Goal: Task Accomplishment & Management: Use online tool/utility

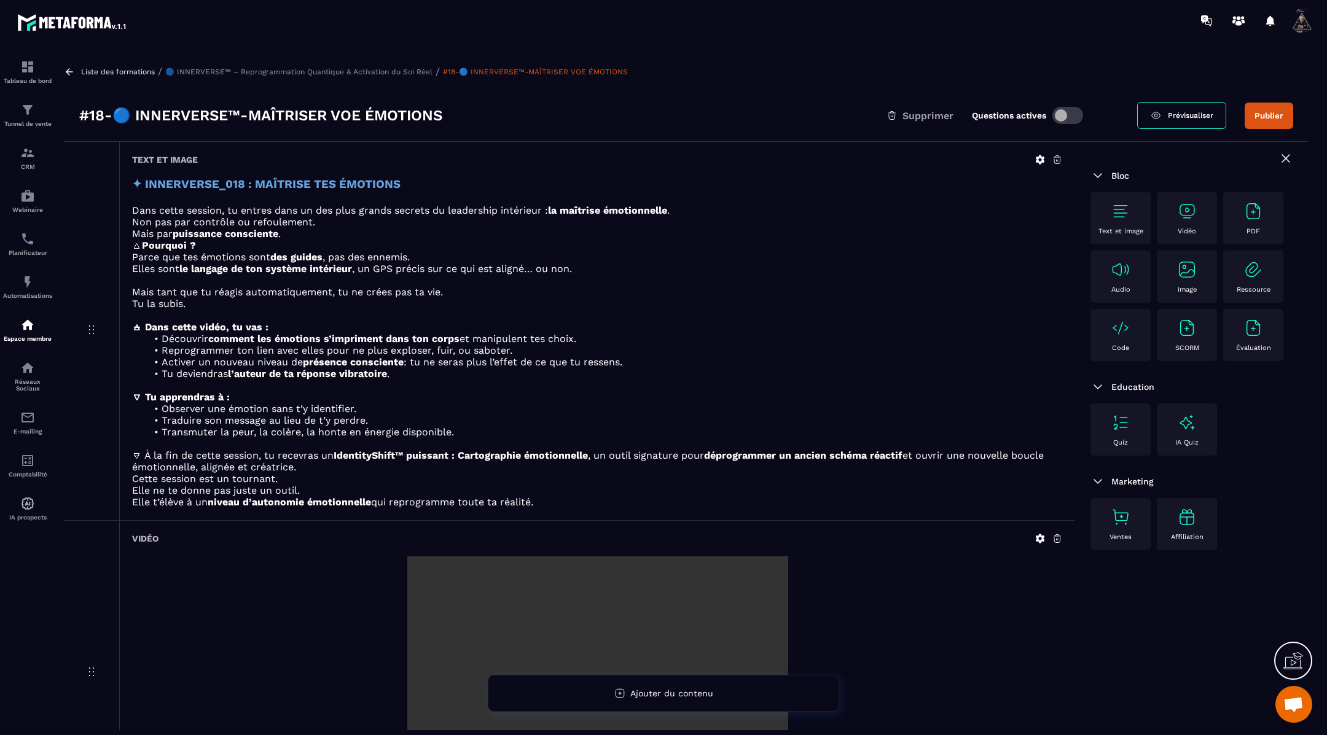
click at [1273, 111] on button "Publier" at bounding box center [1268, 116] width 49 height 26
click at [66, 70] on icon at bounding box center [69, 71] width 11 height 11
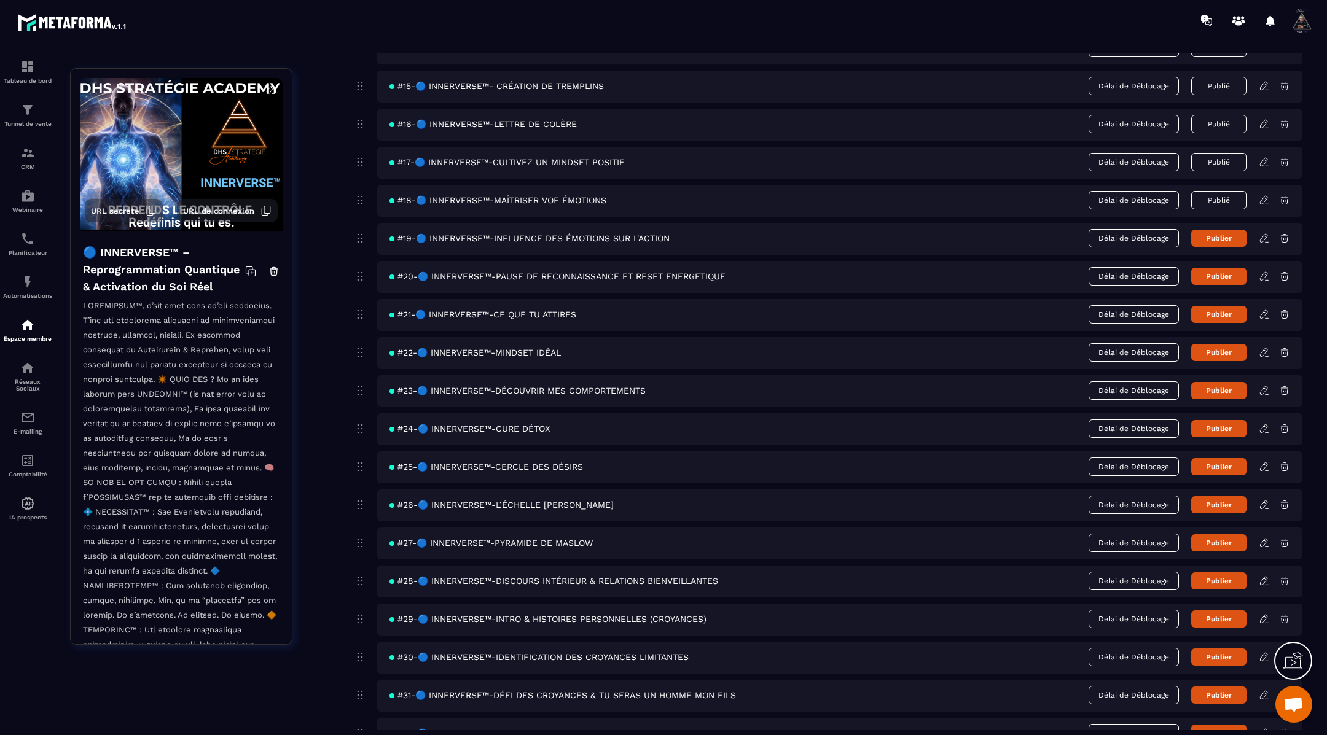
scroll to position [656, 0]
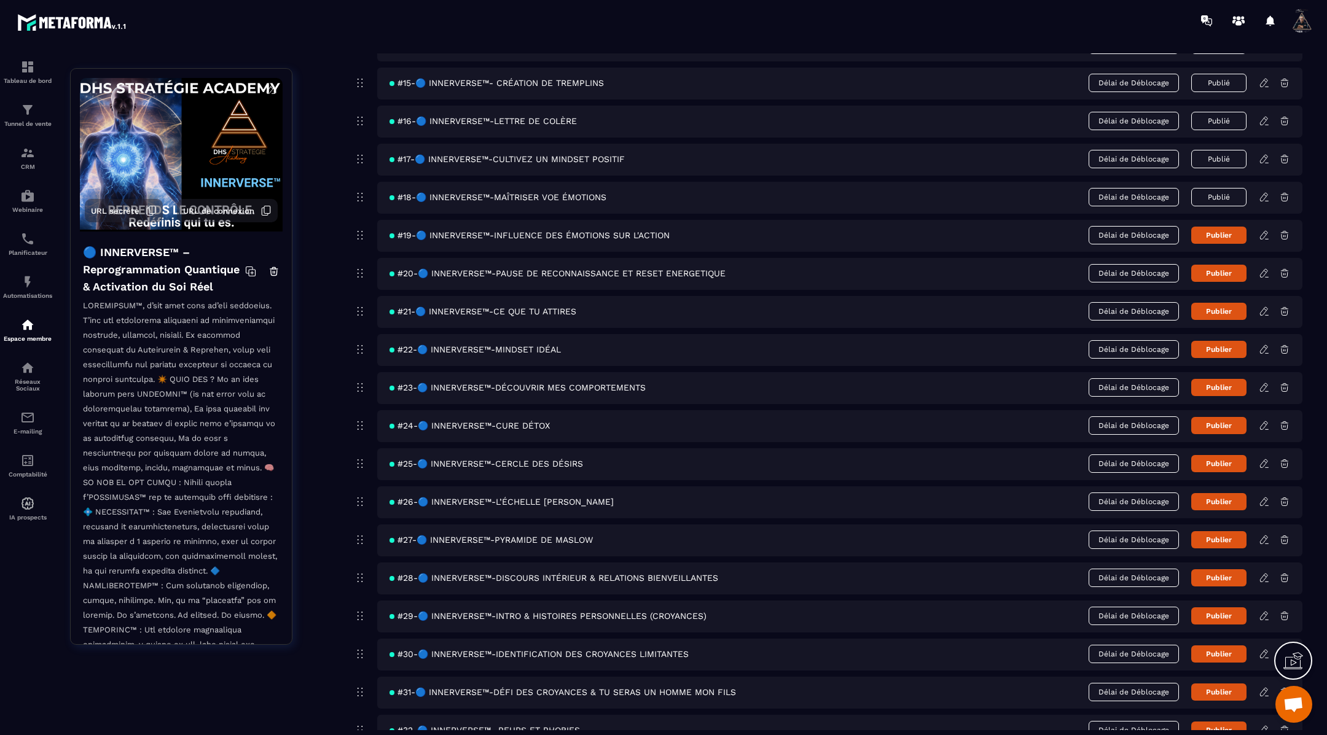
click at [1265, 230] on icon at bounding box center [1264, 235] width 11 height 11
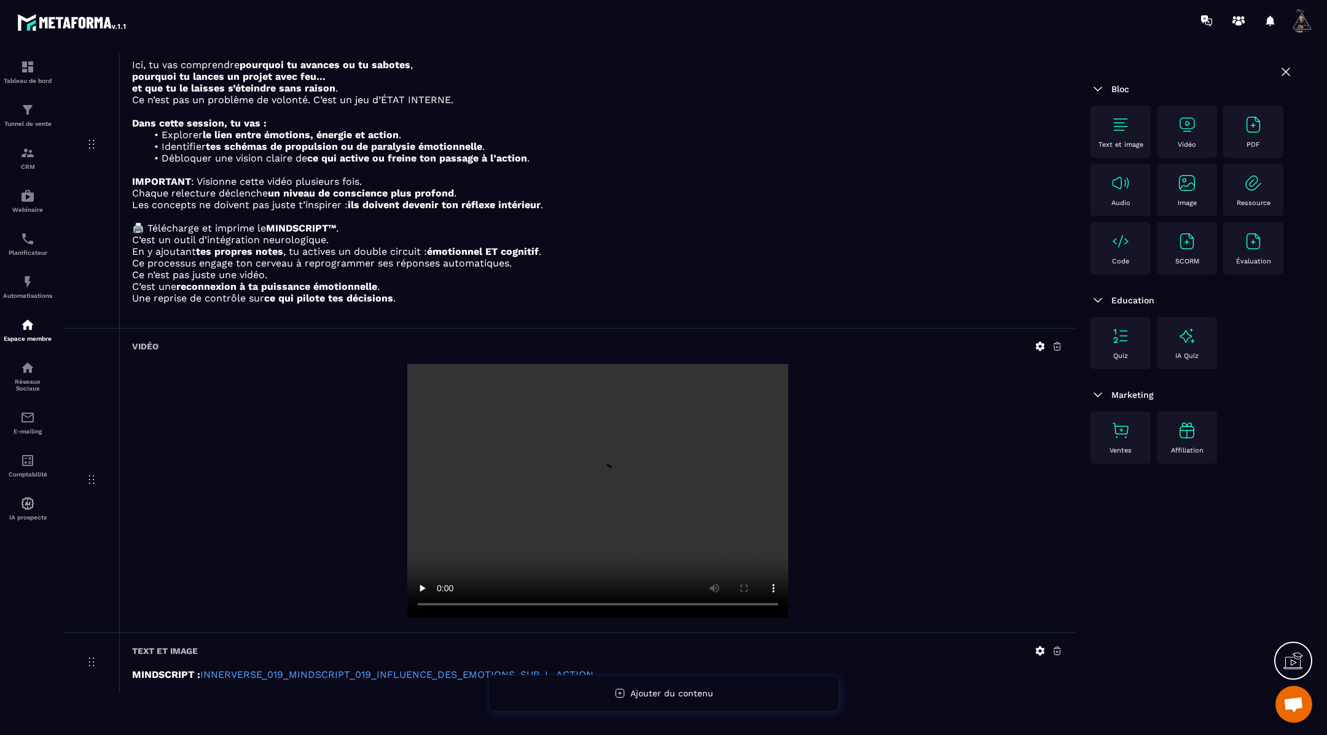
scroll to position [199, 0]
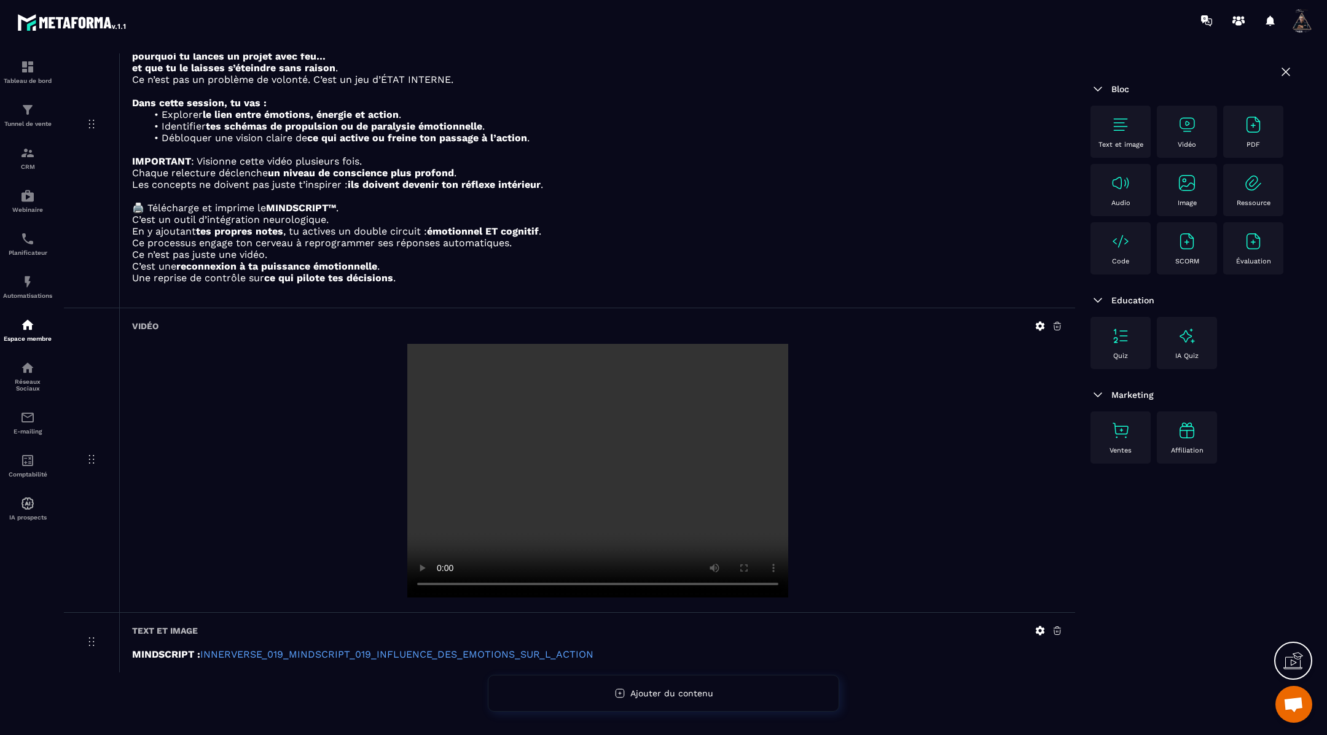
click at [1038, 630] on icon at bounding box center [1039, 630] width 11 height 11
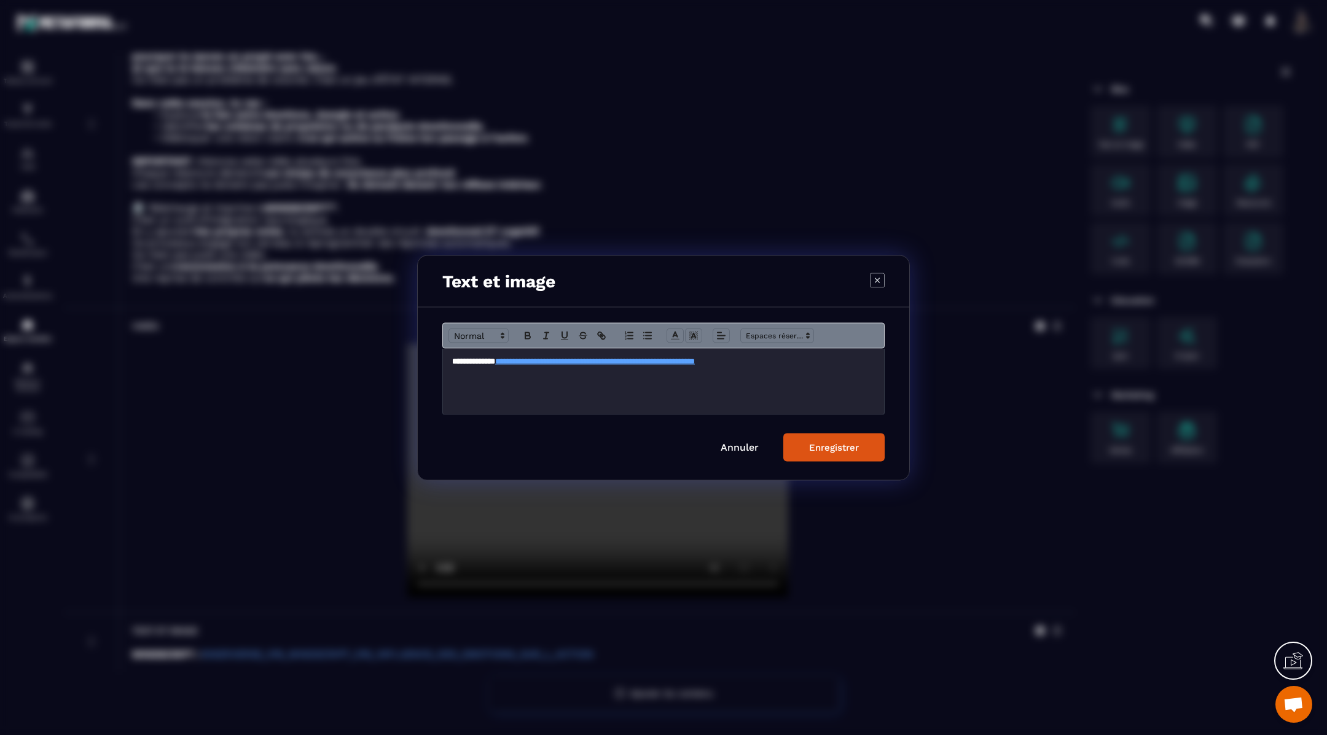
click at [835, 363] on p "**********" at bounding box center [663, 361] width 423 height 11
click at [840, 446] on div "Enregistrer" at bounding box center [834, 447] width 50 height 11
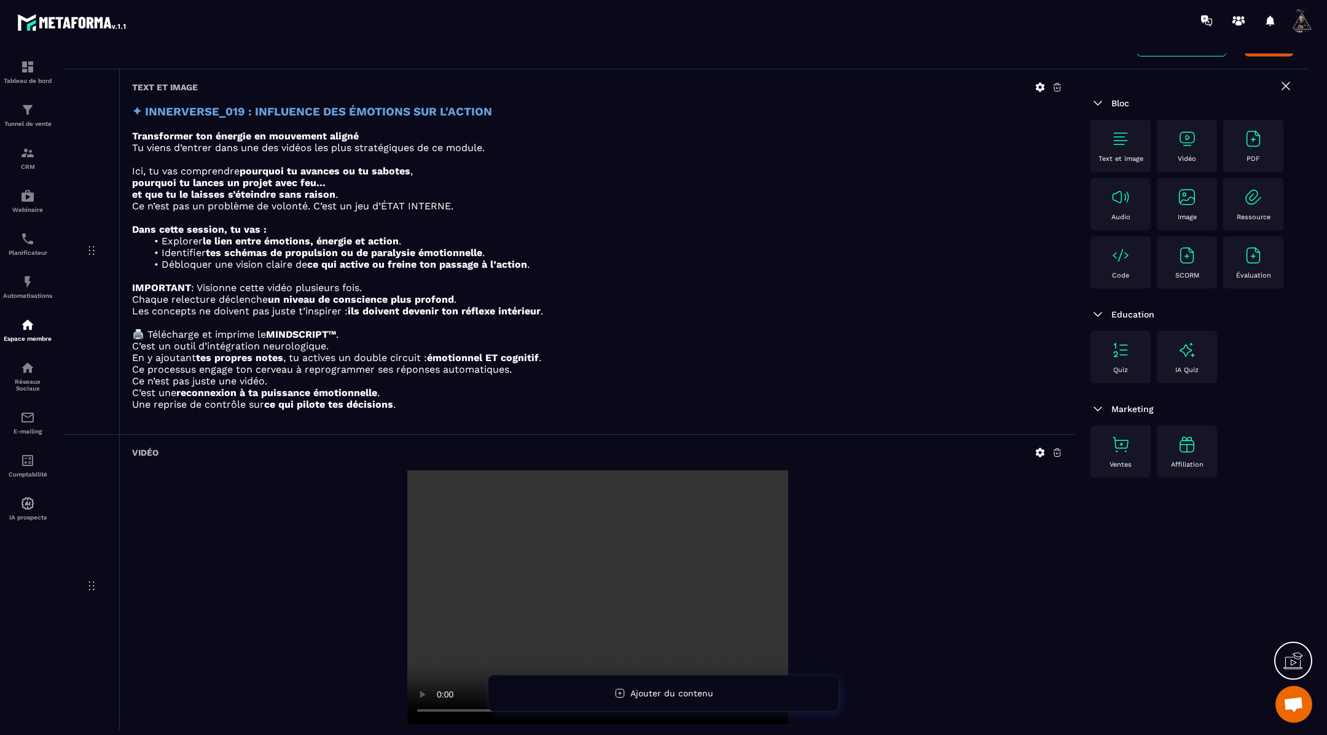
scroll to position [74, 0]
